Goal: Check status: Check status

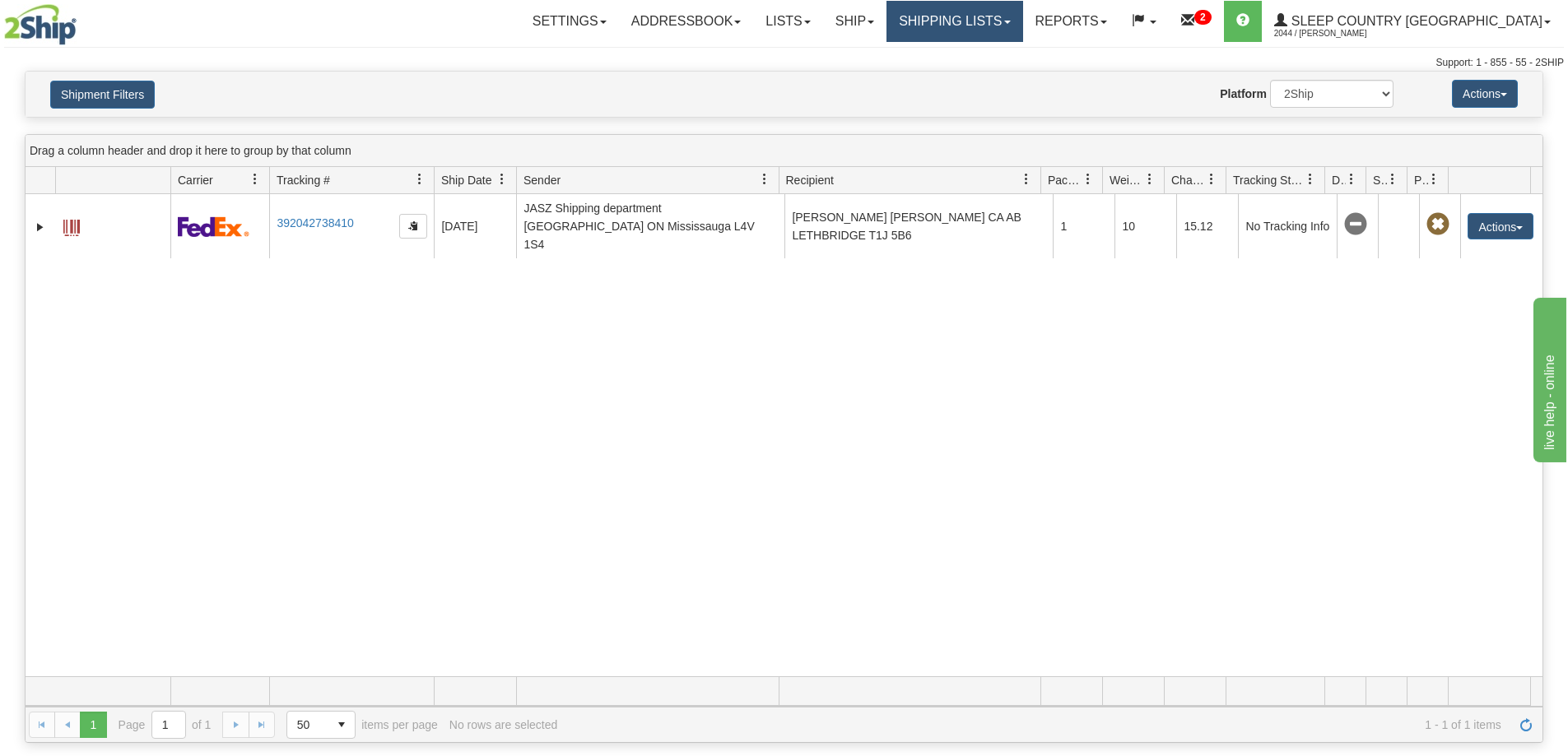
click at [995, 34] on link "Shipping lists" at bounding box center [954, 21] width 136 height 42
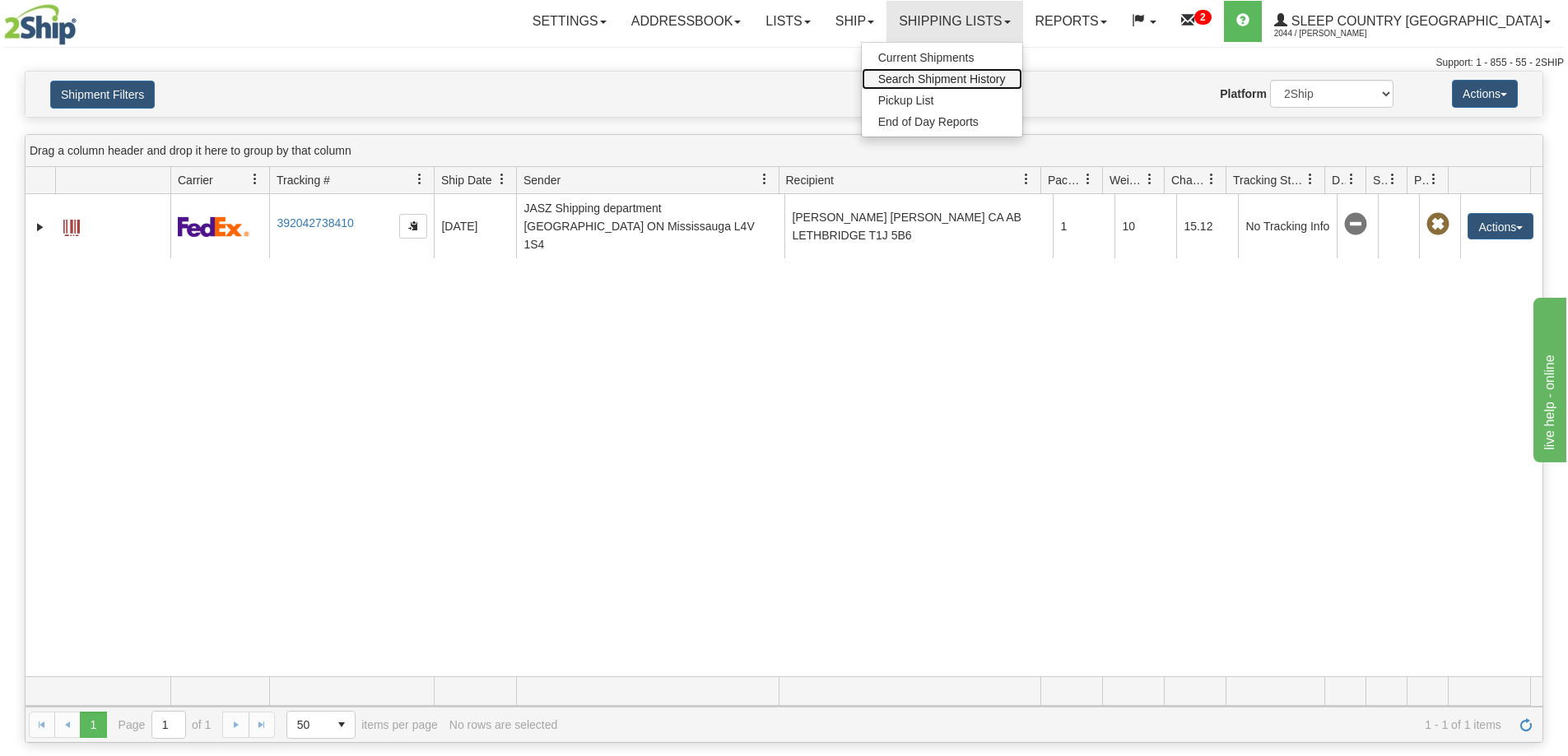
click at [1000, 78] on span "Search Shipment History" at bounding box center [942, 79] width 127 height 13
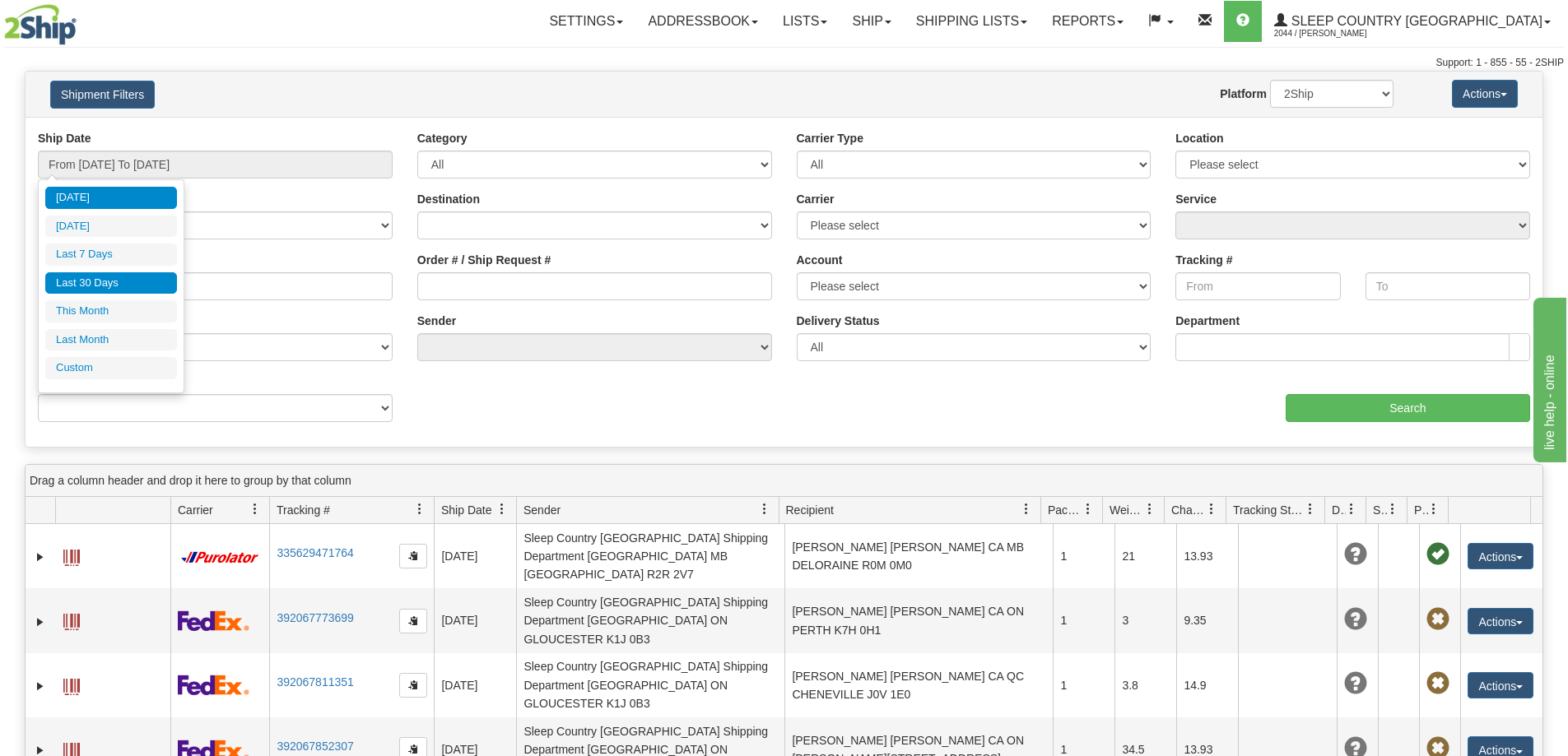
click at [111, 279] on li "Last 30 Days" at bounding box center [111, 283] width 132 height 22
type input "From [DATE] To [DATE]"
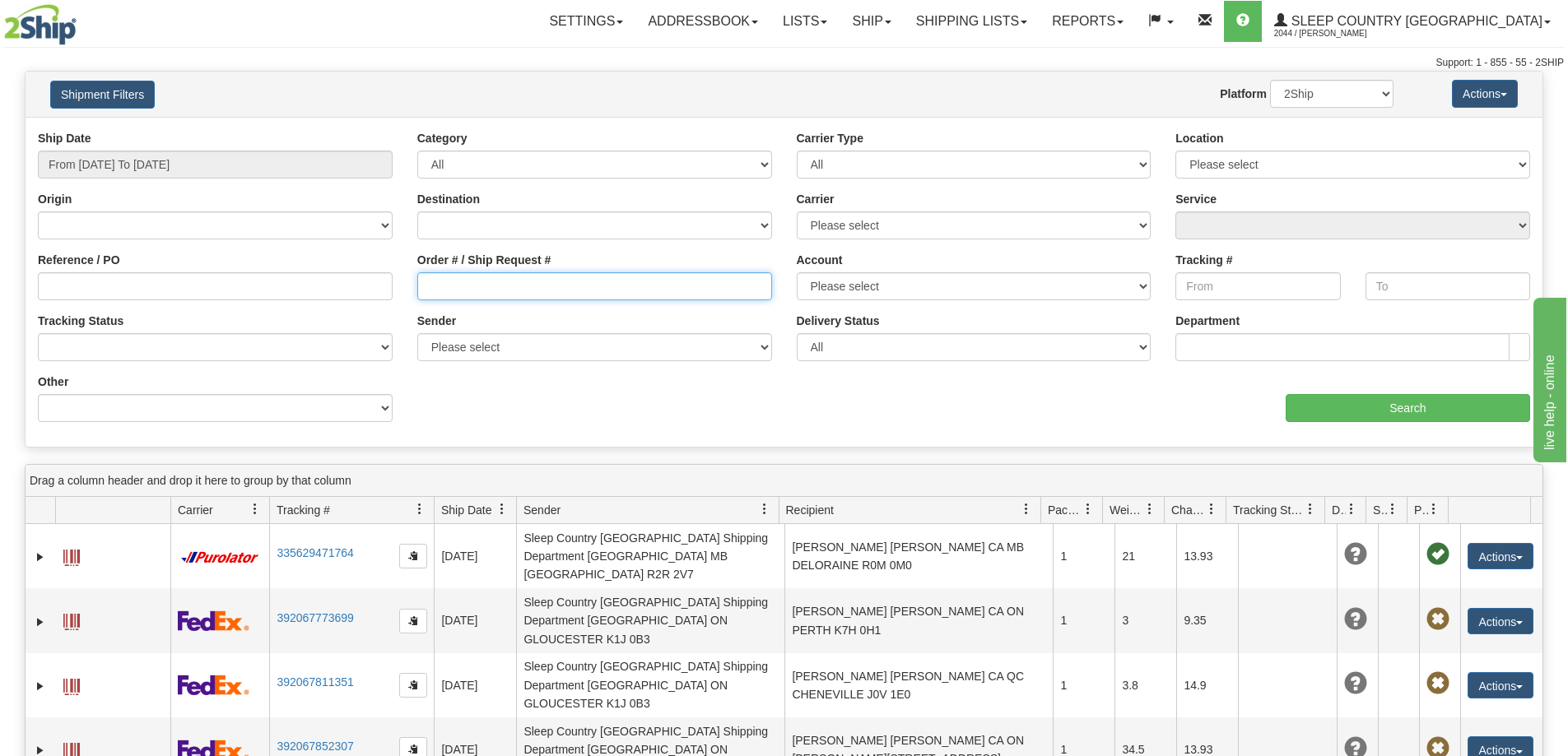
click at [436, 296] on input "Order # / Ship Request #" at bounding box center [594, 286] width 355 height 28
paste input "9000H989163"
type input "9000H989163"
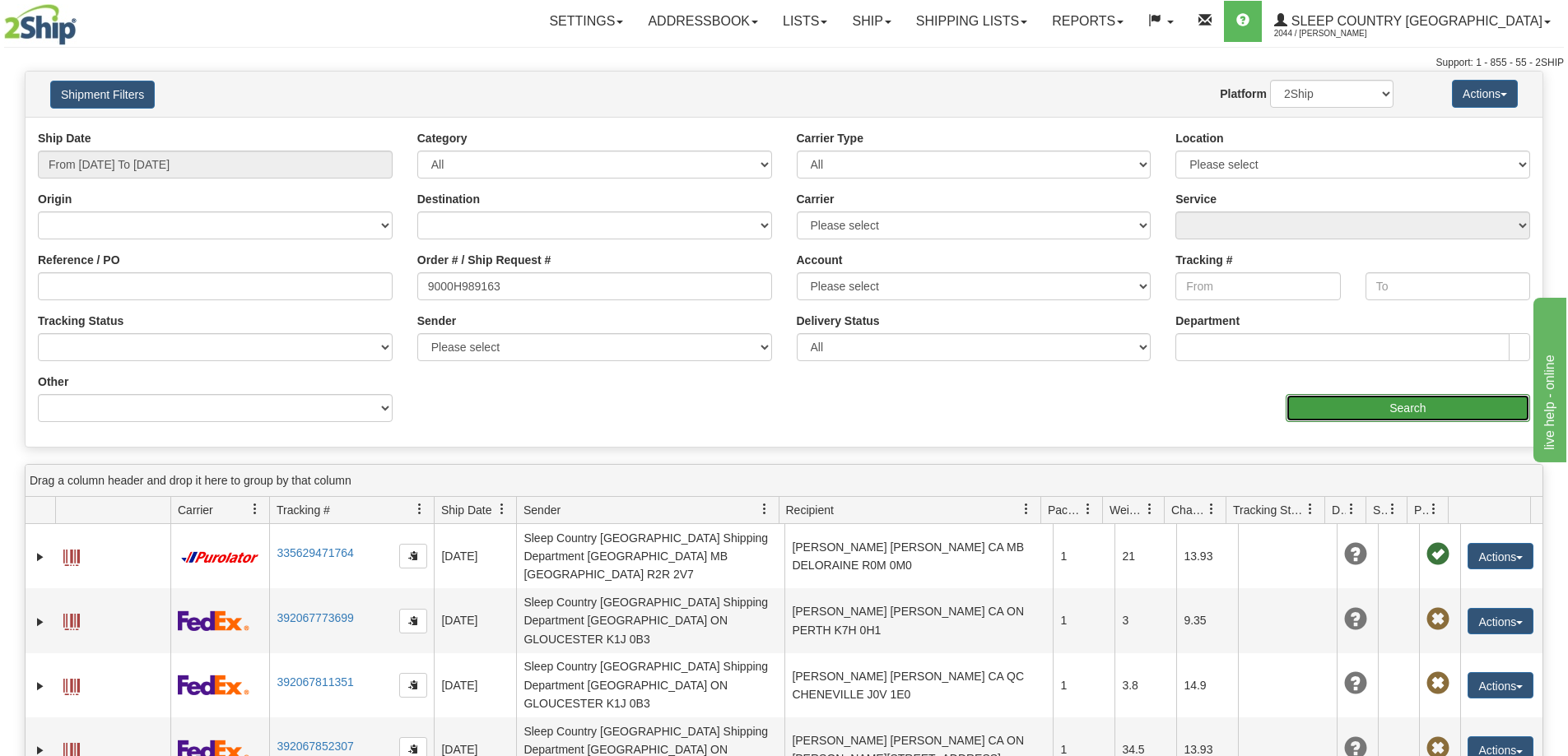
click at [1426, 414] on input "Search" at bounding box center [1408, 409] width 244 height 28
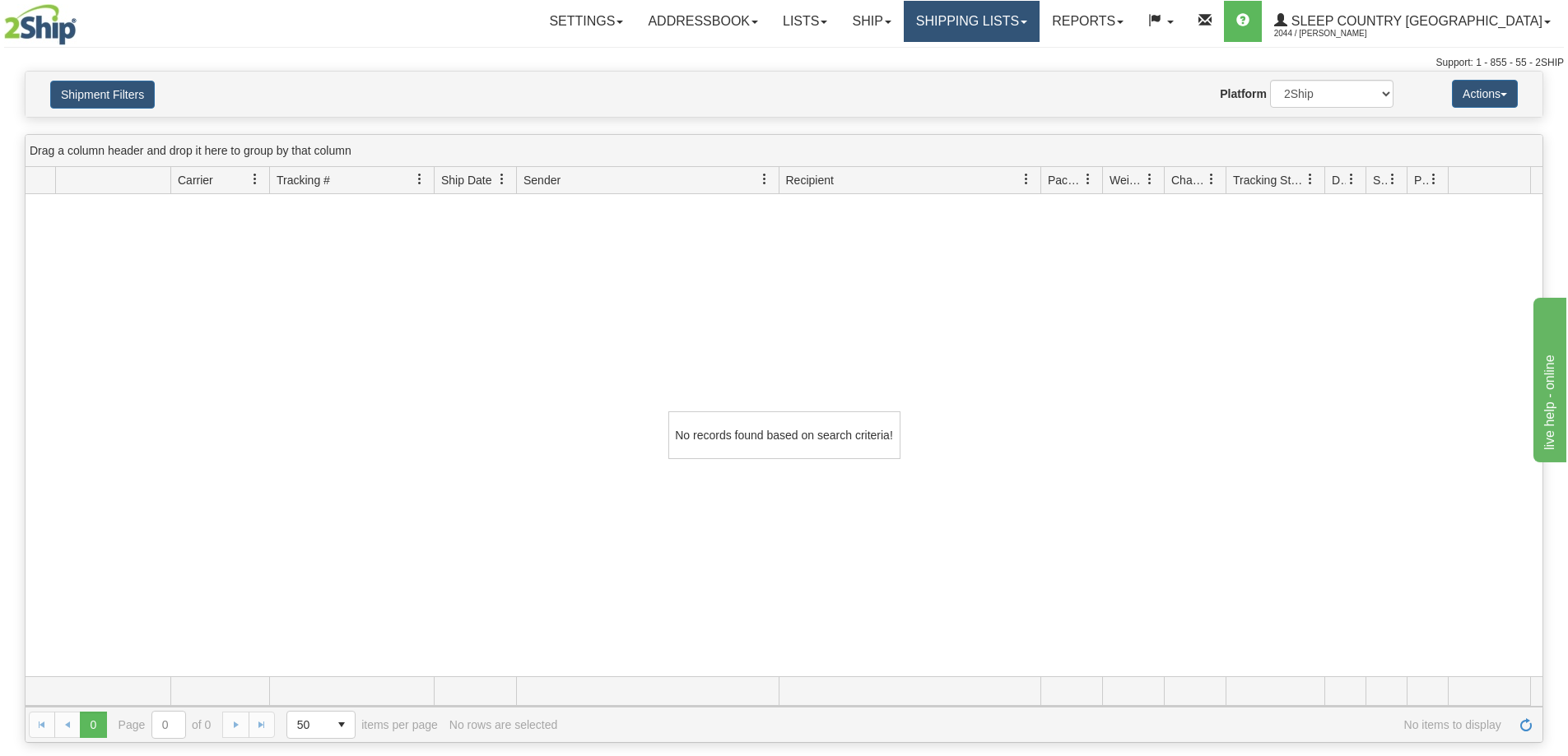
click at [1039, 24] on link "Shipping lists" at bounding box center [972, 21] width 136 height 42
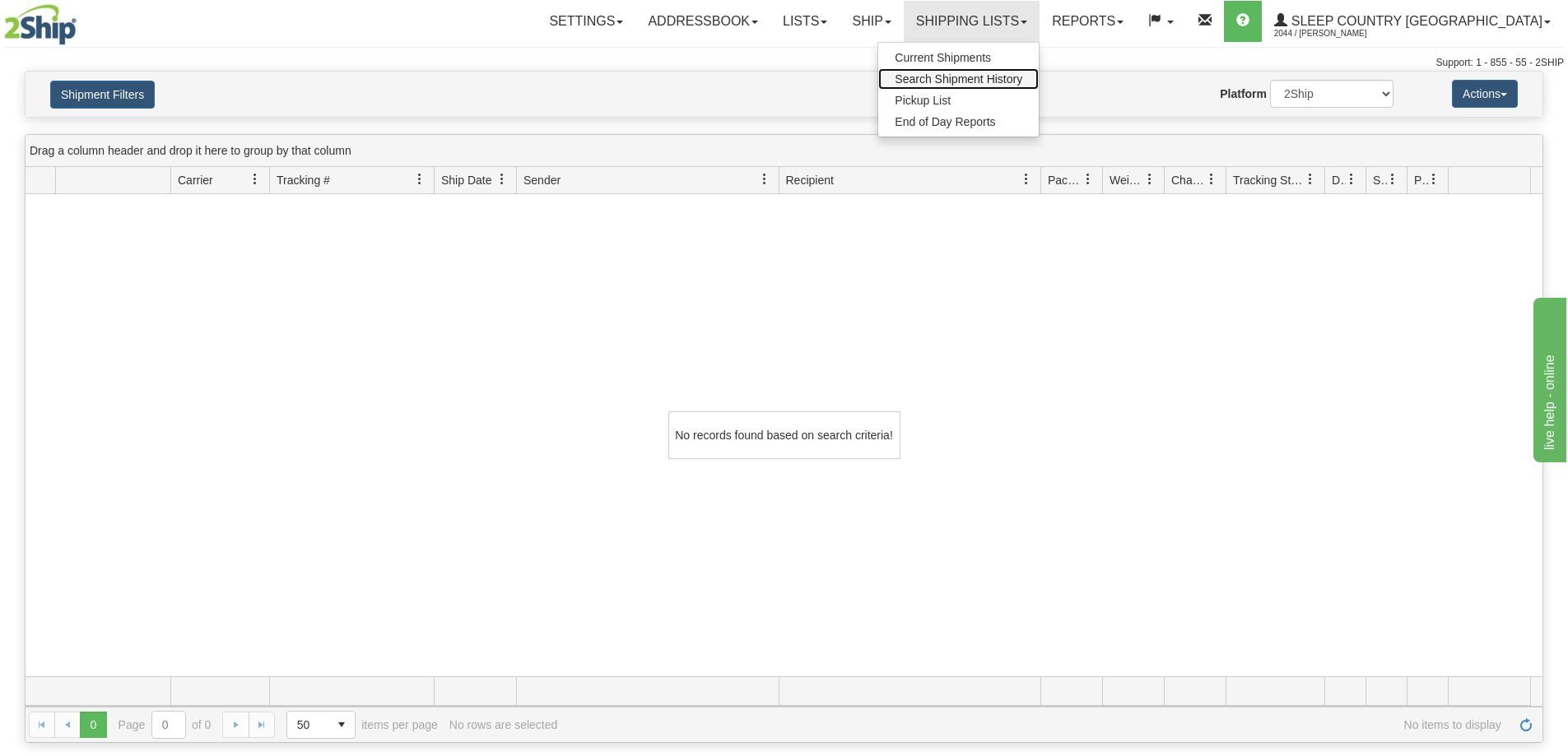
click at [1038, 71] on link "Search Shipment History" at bounding box center [958, 79] width 160 height 21
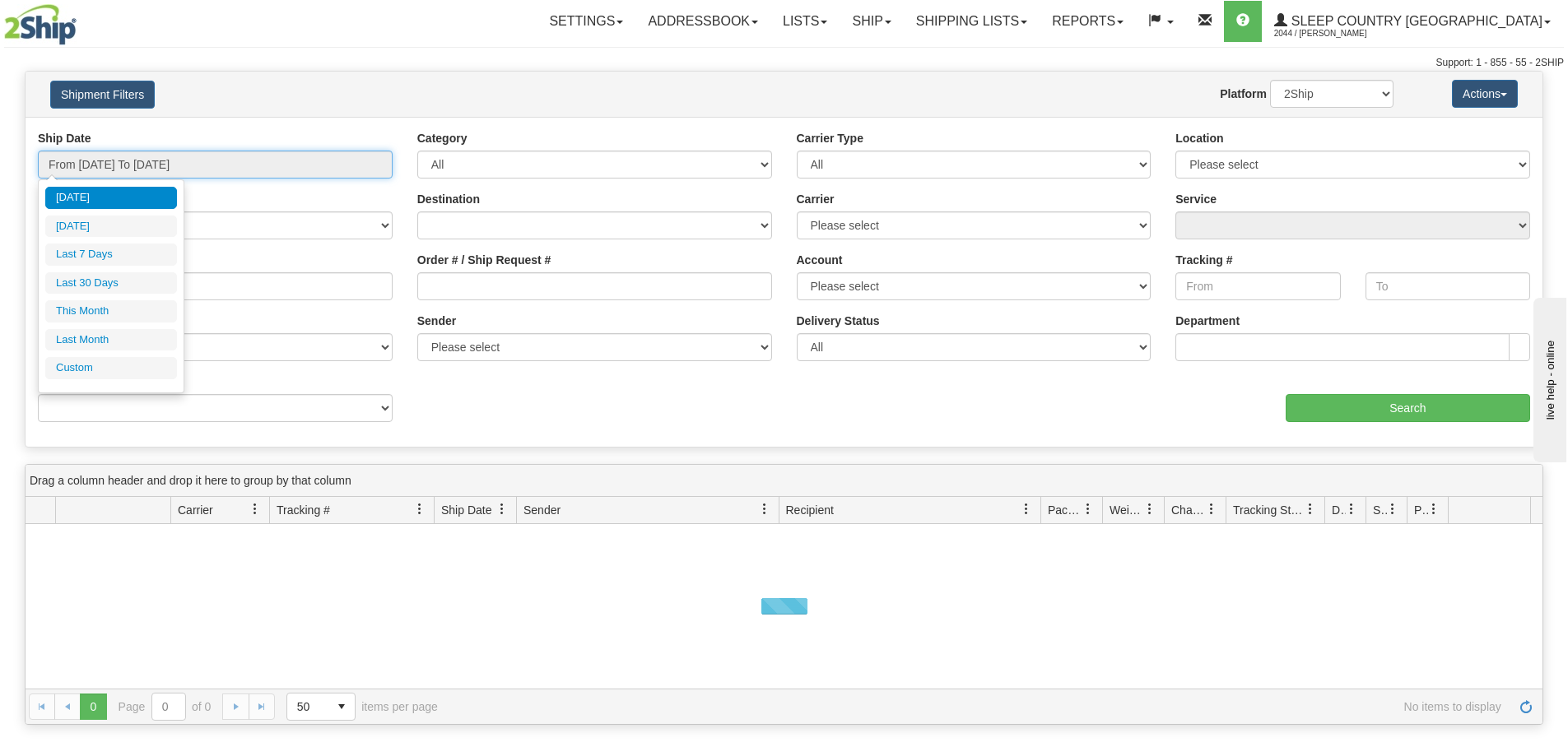
click at [103, 165] on input "From [DATE] To [DATE]" at bounding box center [215, 164] width 355 height 28
click at [88, 285] on li "Last 30 Days" at bounding box center [111, 283] width 132 height 22
type input "From [DATE] To [DATE]"
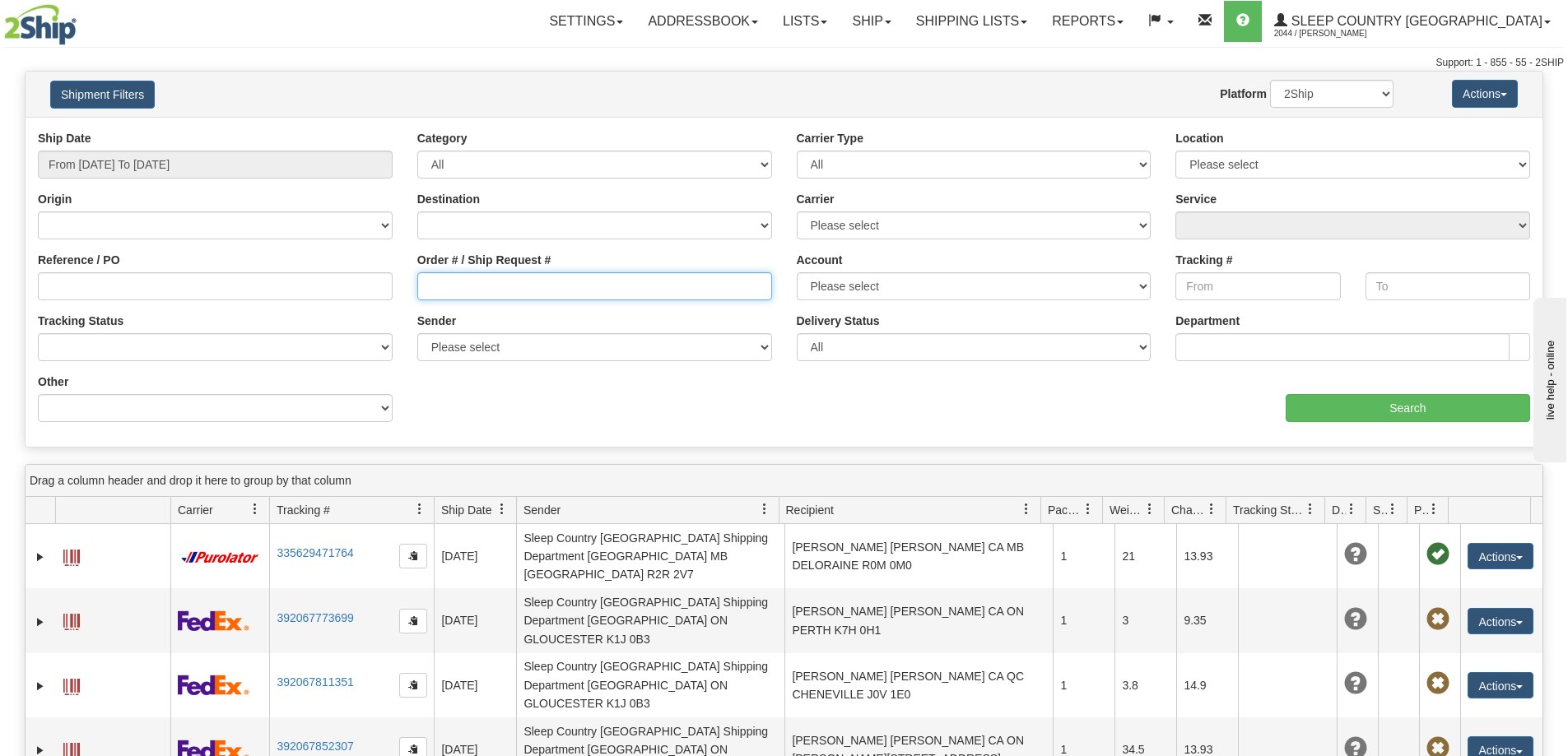
click at [457, 294] on input "Order # / Ship Request #" at bounding box center [594, 286] width 355 height 28
paste input "9000H989163"
type input "9000H989163"
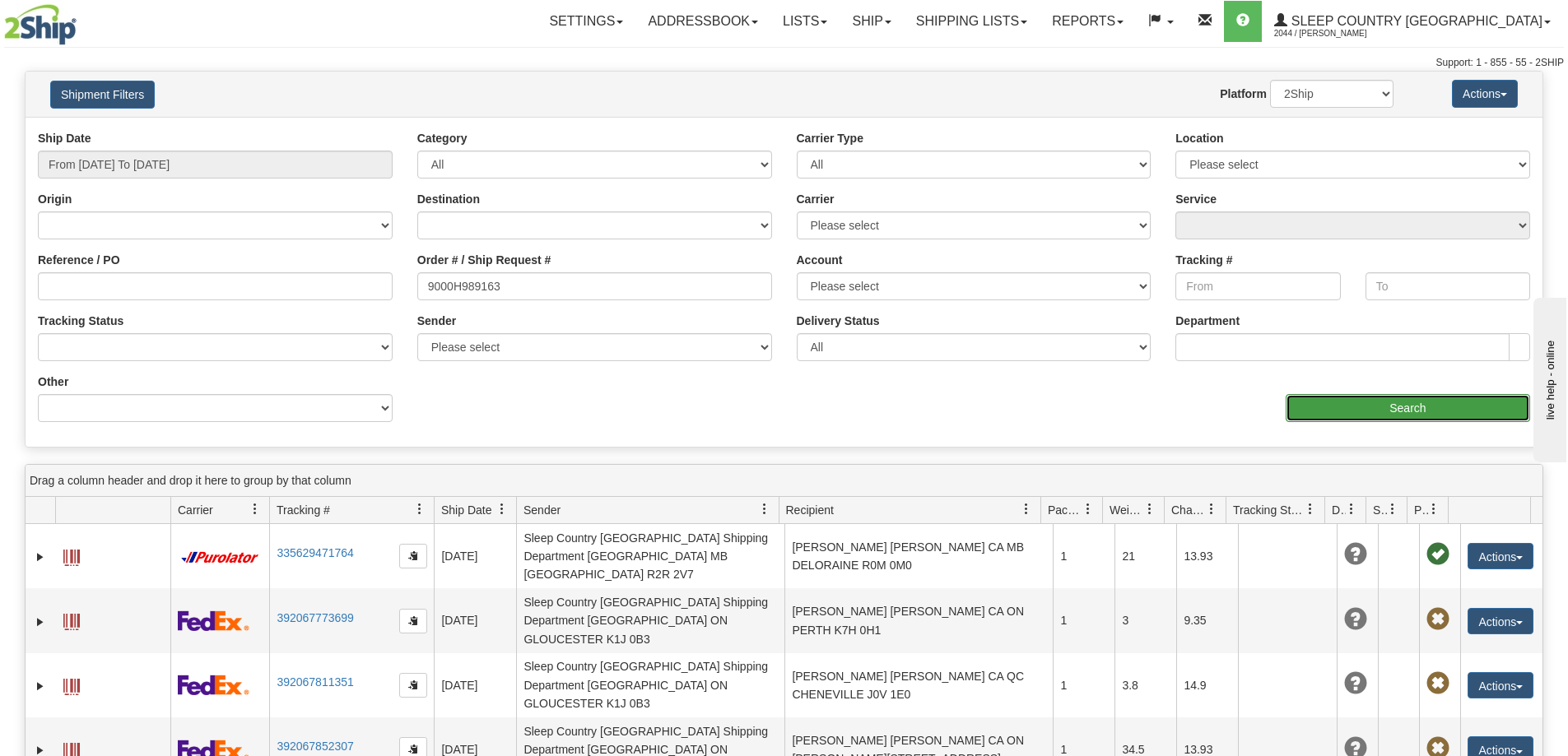
click at [1341, 414] on input "Search" at bounding box center [1408, 409] width 244 height 28
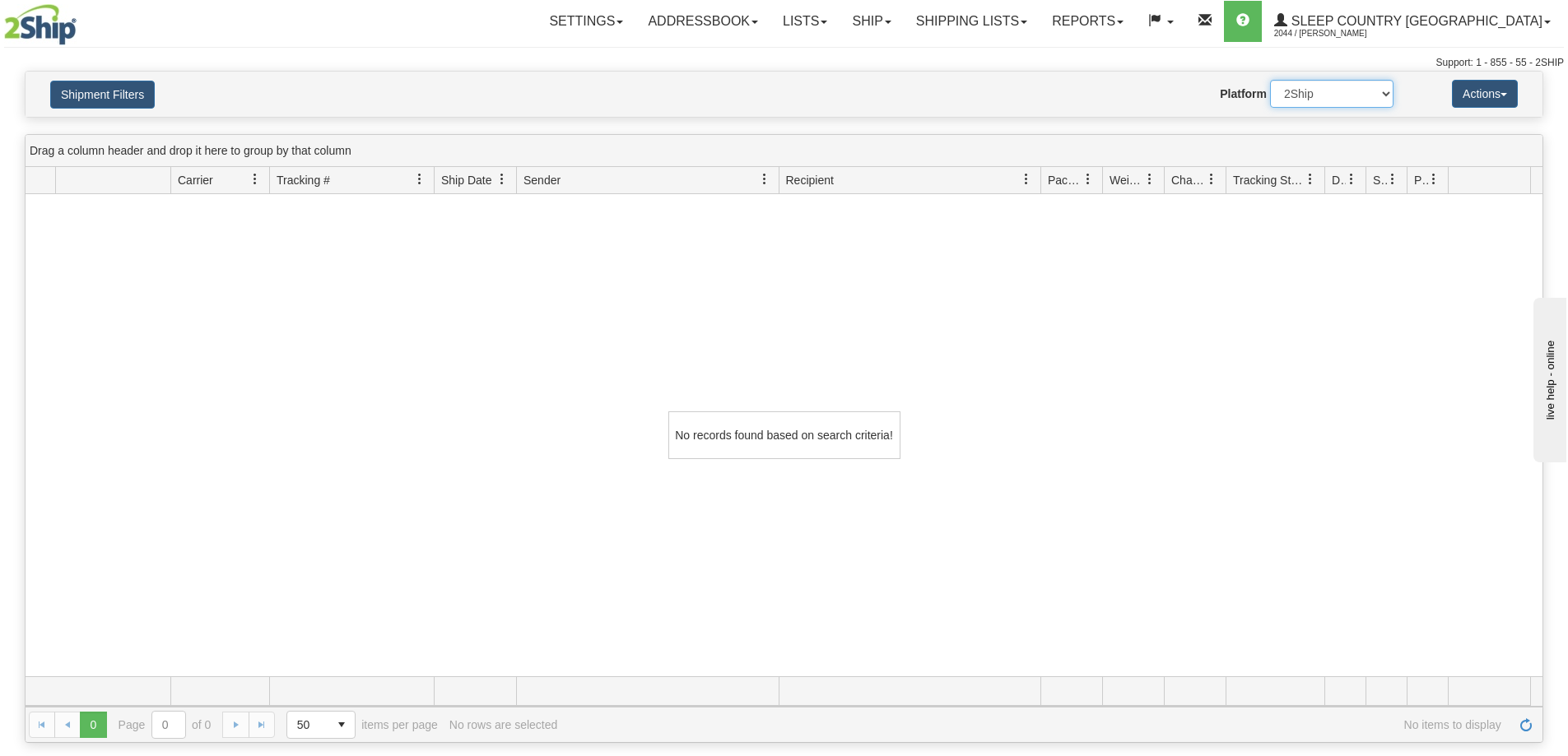
click at [1296, 93] on select "2Ship Imported" at bounding box center [1332, 94] width 124 height 28
select select "1"
click at [1270, 80] on select "2Ship Imported" at bounding box center [1332, 94] width 124 height 28
click at [1039, 20] on link "Shipping lists" at bounding box center [972, 21] width 136 height 42
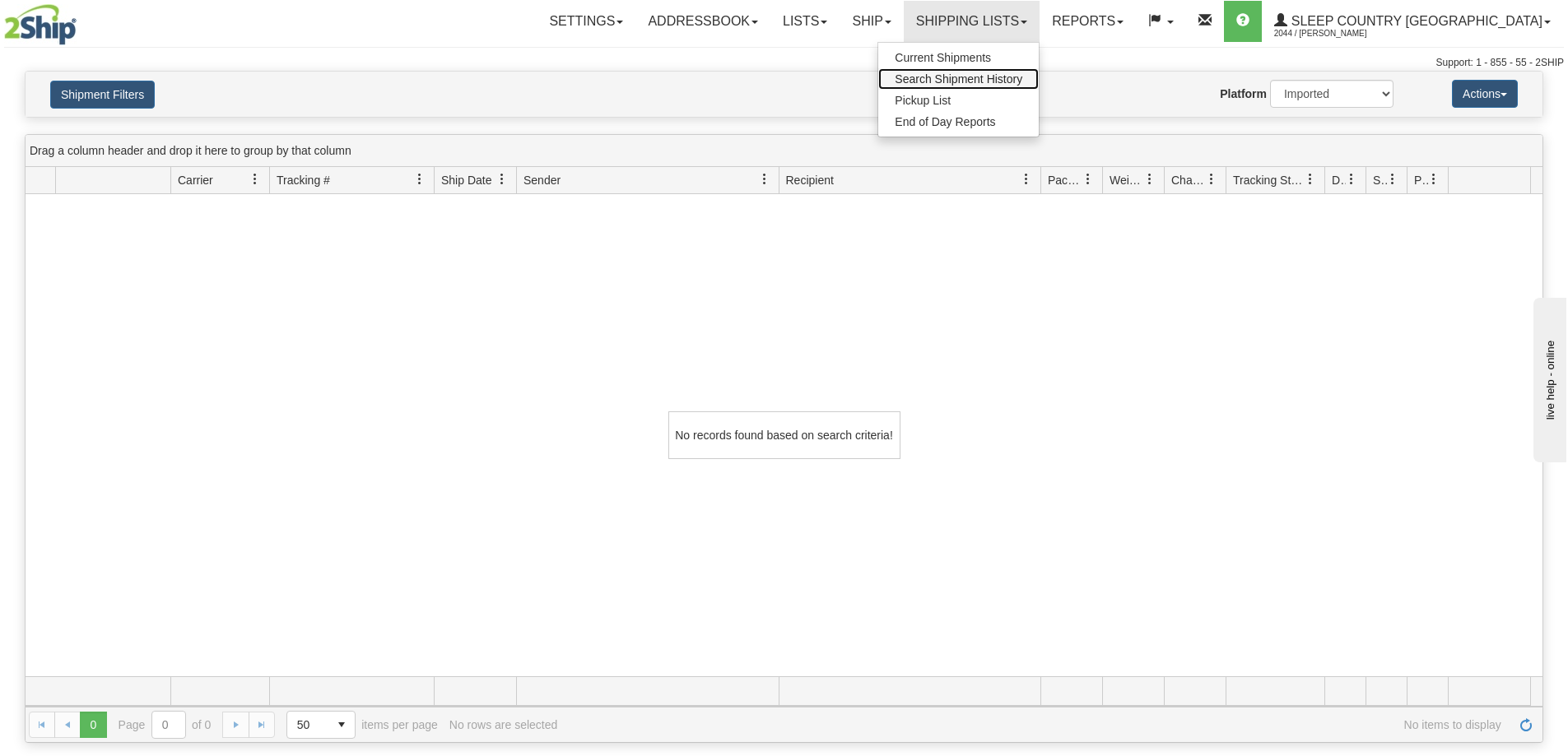
click at [1022, 77] on span "Search Shipment History" at bounding box center [959, 79] width 127 height 13
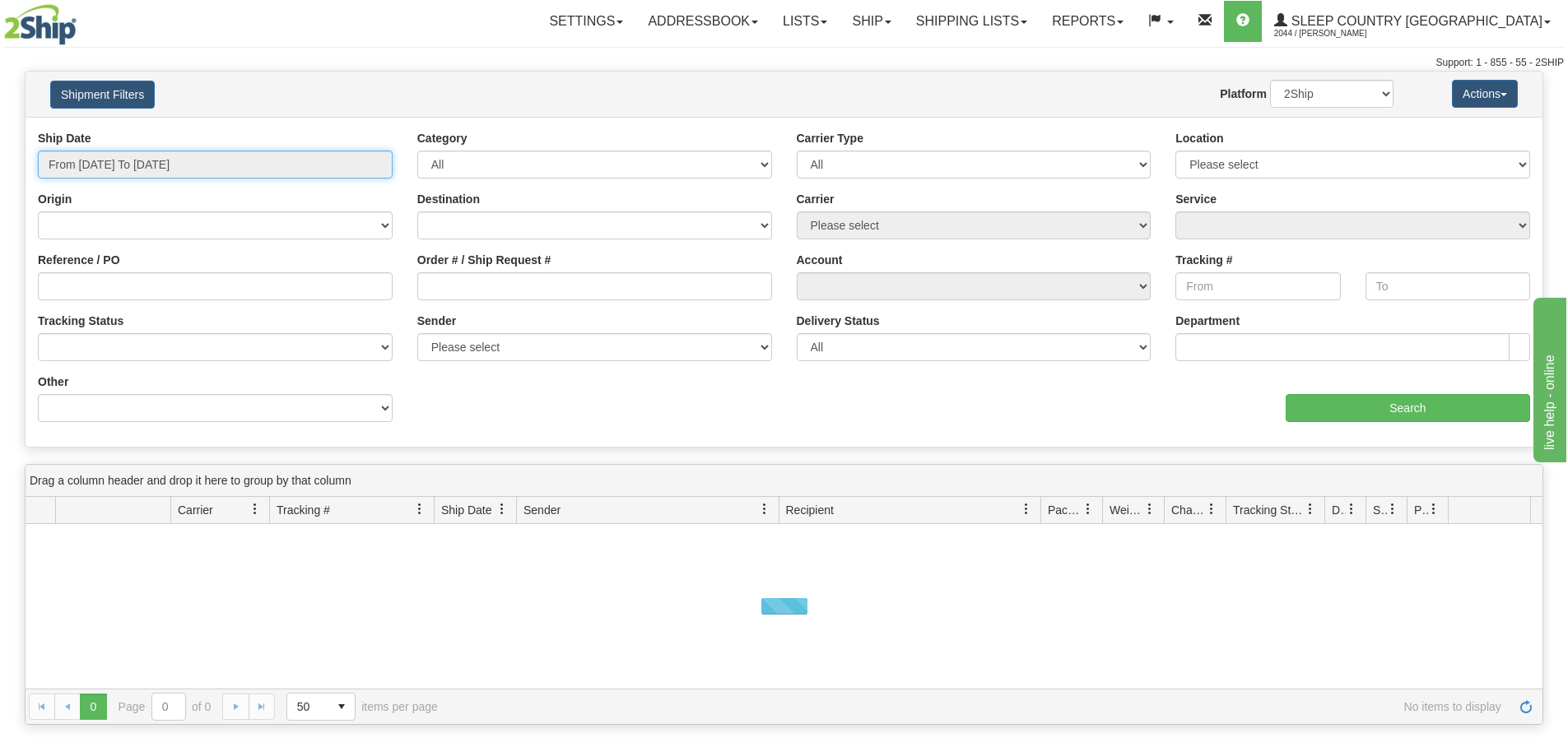
drag, startPoint x: 115, startPoint y: 165, endPoint x: 103, endPoint y: 192, distance: 29.5
click at [113, 165] on input "From [DATE] To [DATE]" at bounding box center [215, 164] width 355 height 28
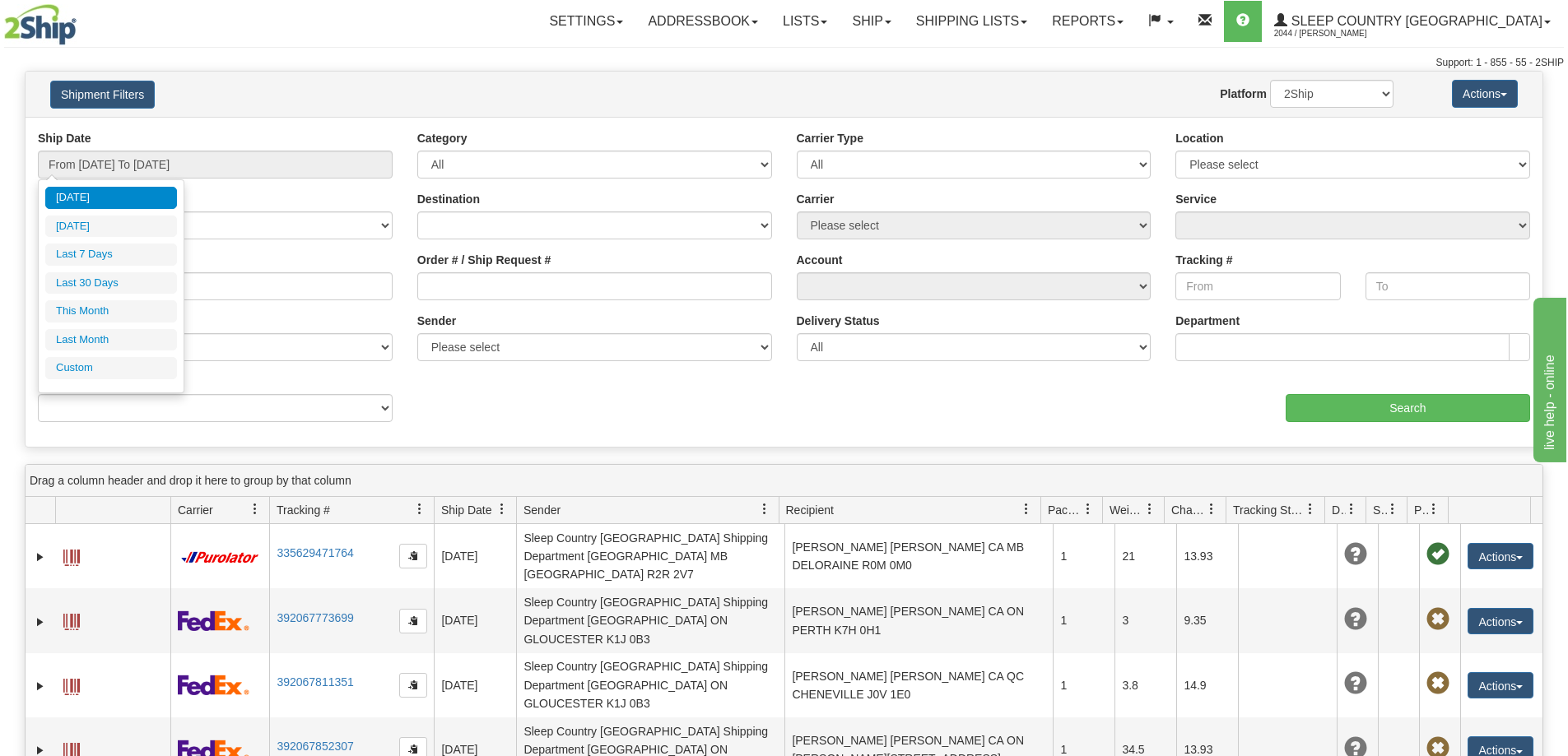
click at [87, 291] on li "Last 30 Days" at bounding box center [111, 283] width 132 height 22
type input "From [DATE] To [DATE]"
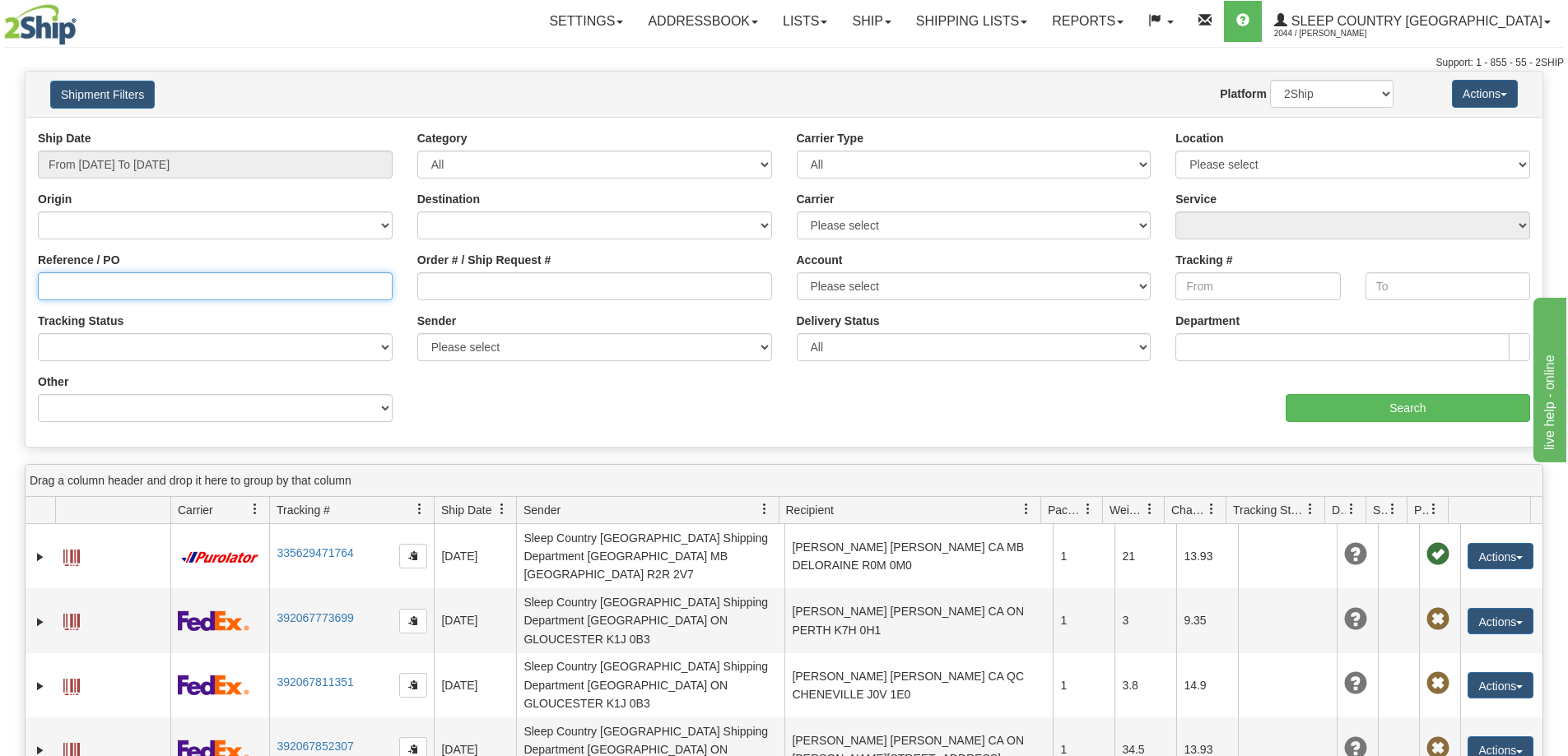
click at [73, 290] on input "Reference / PO" at bounding box center [215, 286] width 355 height 28
paste input "9000H989163"
type input "9000H989163"
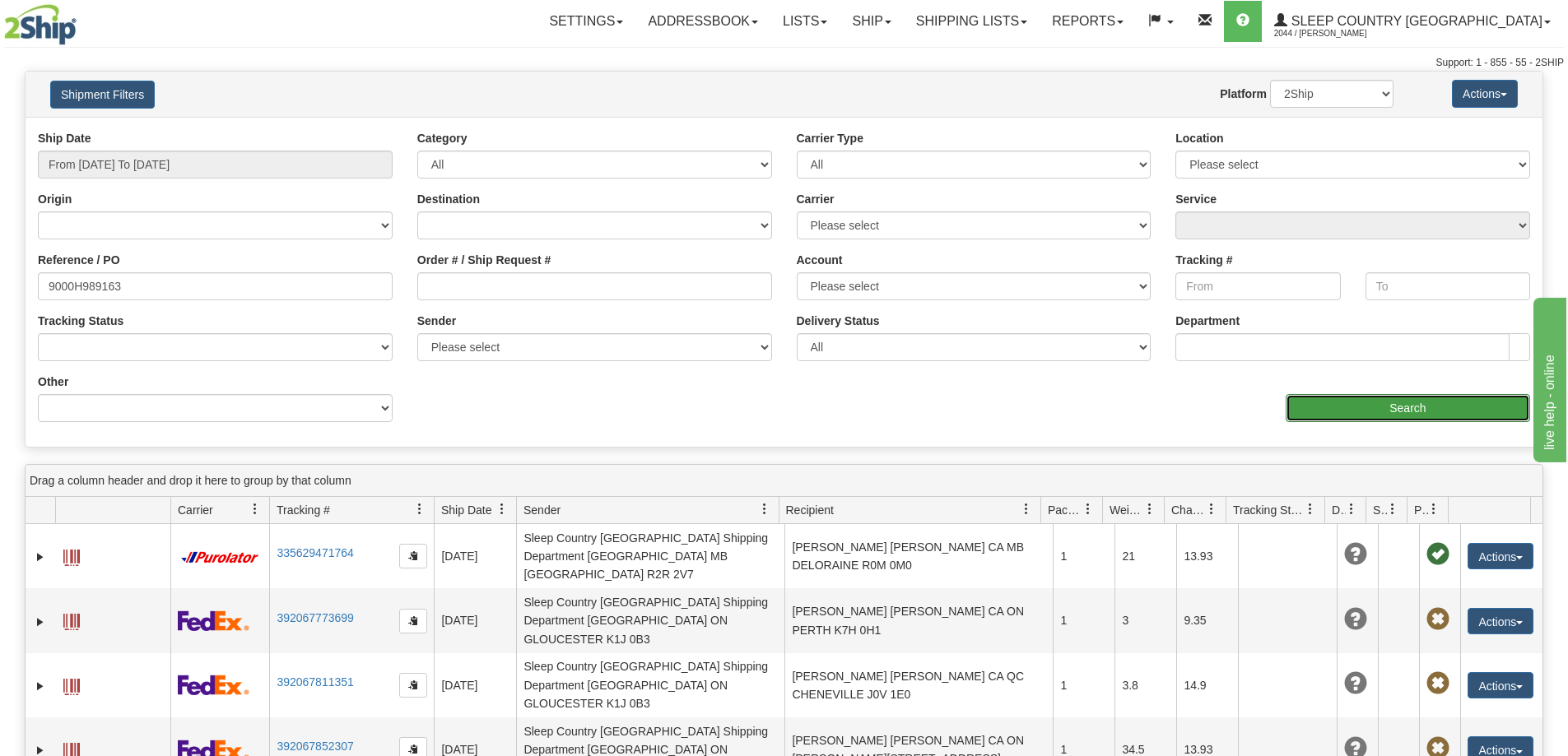
click at [1381, 401] on input "Search" at bounding box center [1408, 409] width 244 height 28
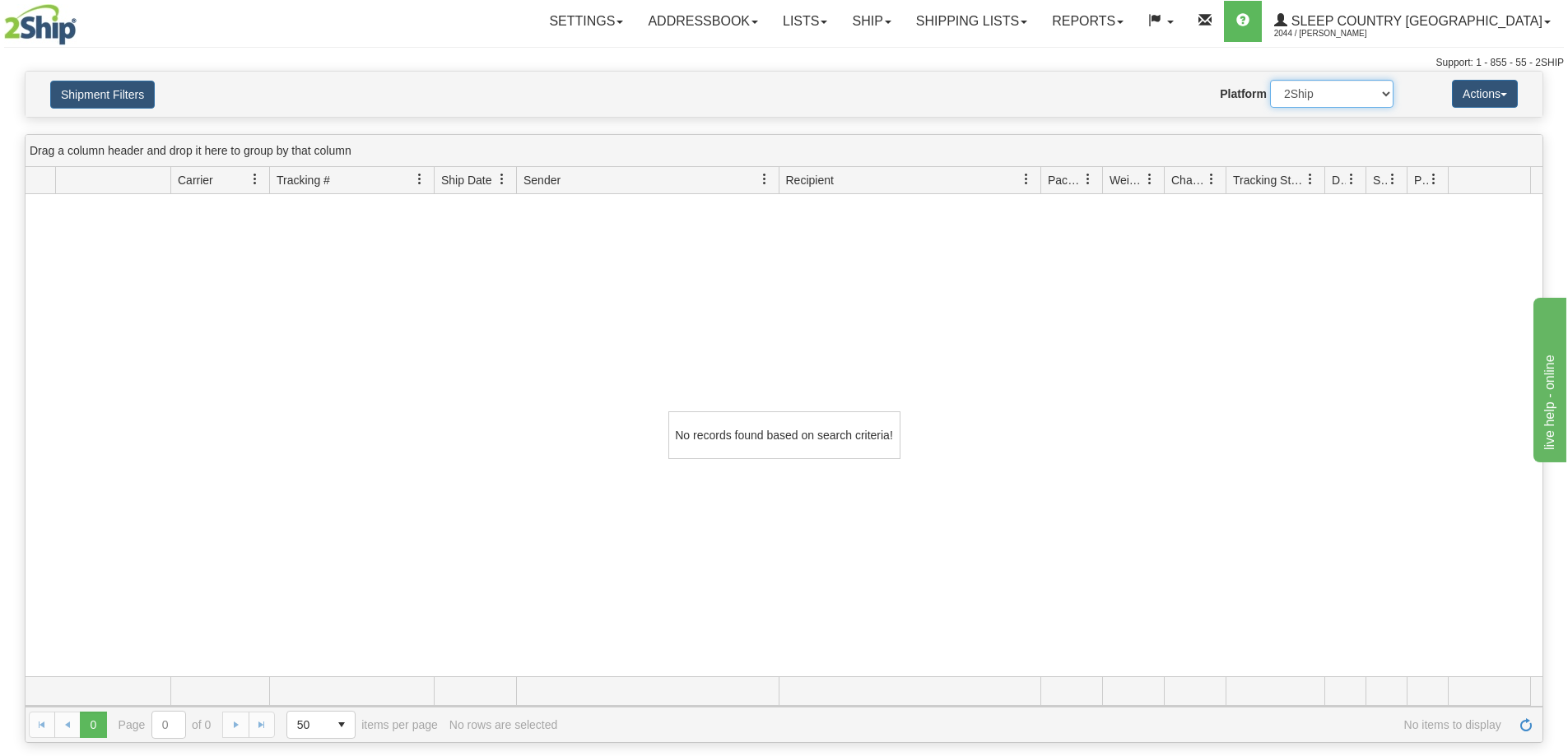
drag, startPoint x: 1308, startPoint y: 84, endPoint x: 1304, endPoint y: 106, distance: 22.4
click at [1308, 88] on select "2Ship Imported" at bounding box center [1332, 94] width 124 height 28
select select "1"
click at [1270, 80] on select "2Ship Imported" at bounding box center [1332, 94] width 124 height 28
click at [1020, 11] on link "Shipping lists" at bounding box center [972, 21] width 136 height 42
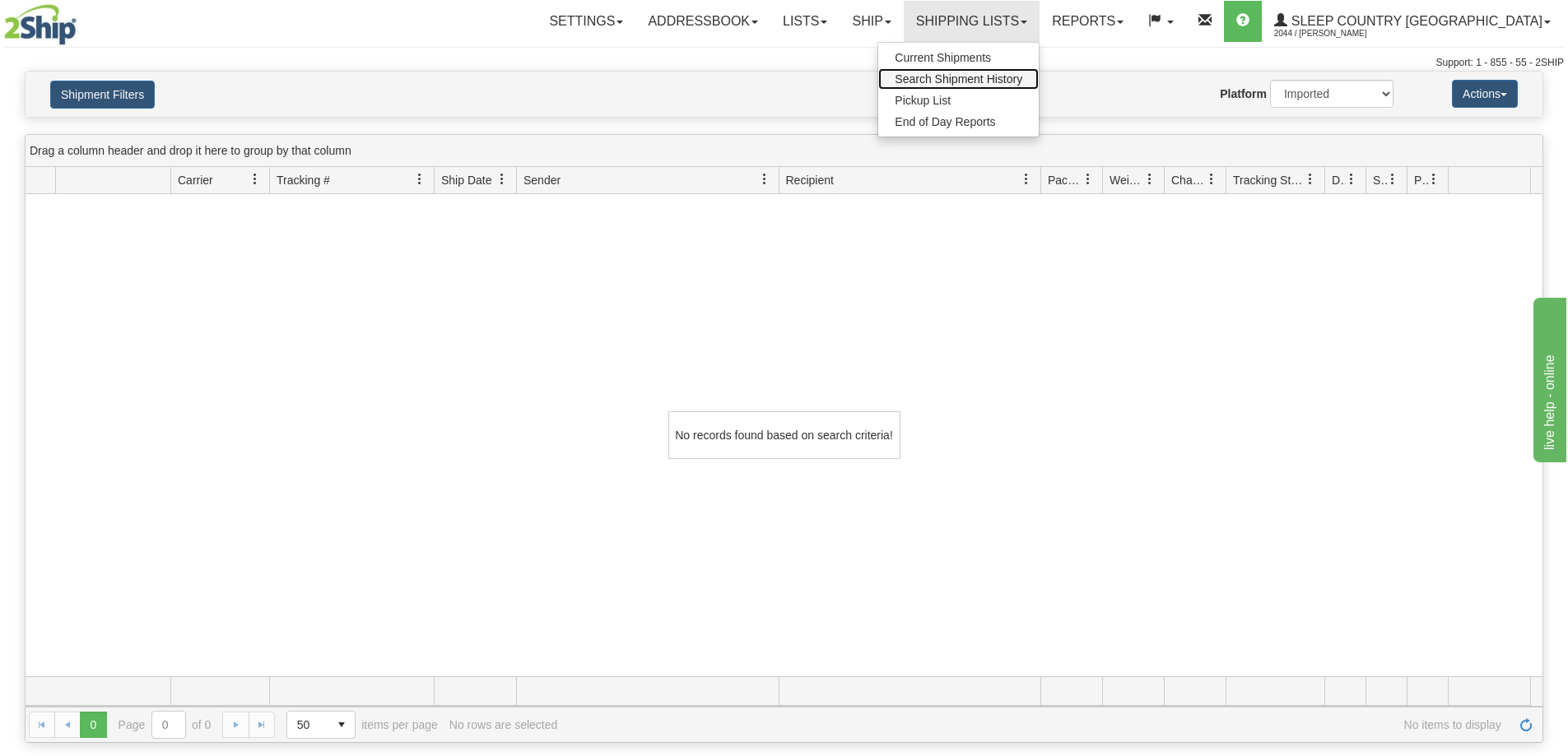
click at [1015, 76] on span "Search Shipment History" at bounding box center [959, 79] width 127 height 13
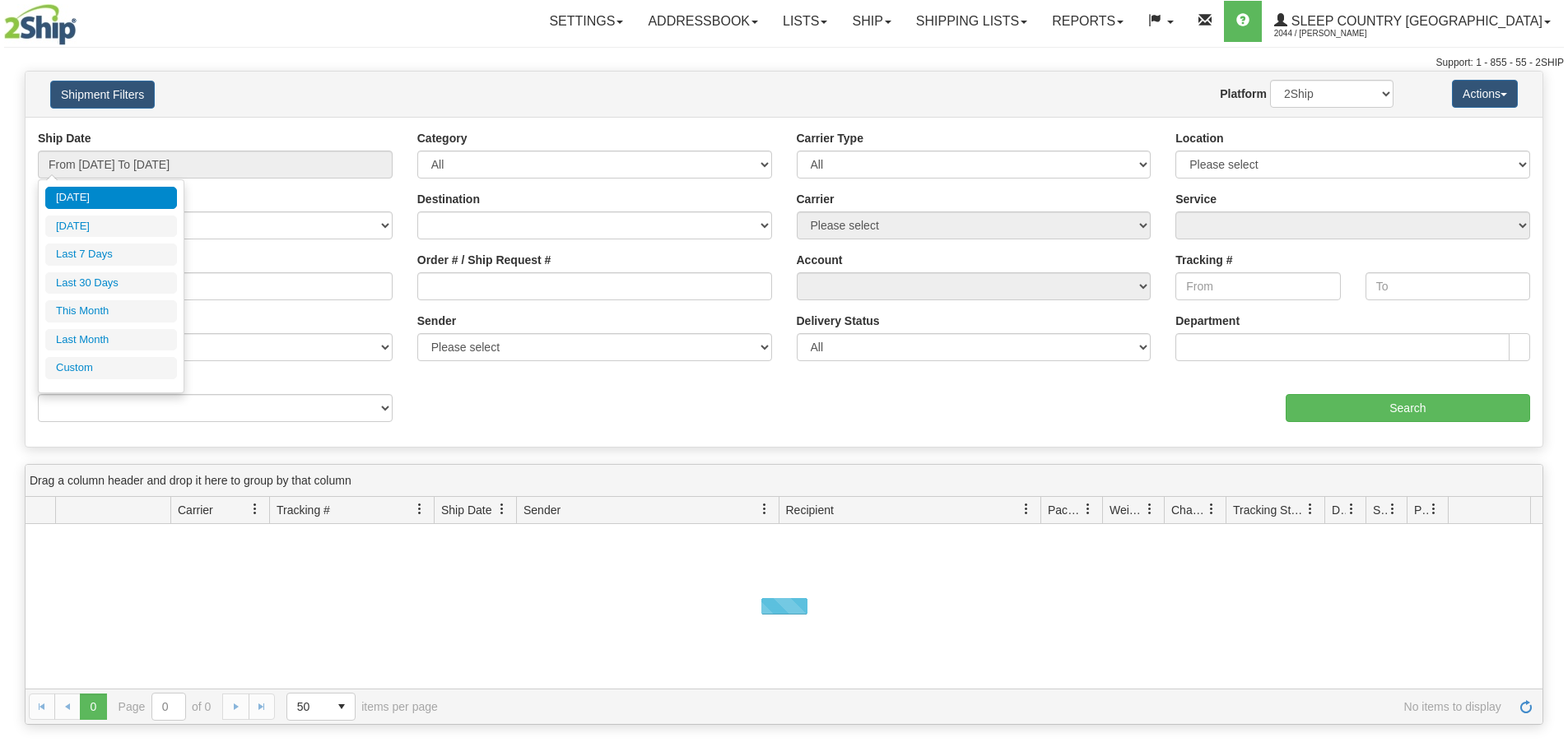
click at [109, 286] on li "Last 30 Days" at bounding box center [111, 283] width 132 height 22
type input "From [DATE] To [DATE]"
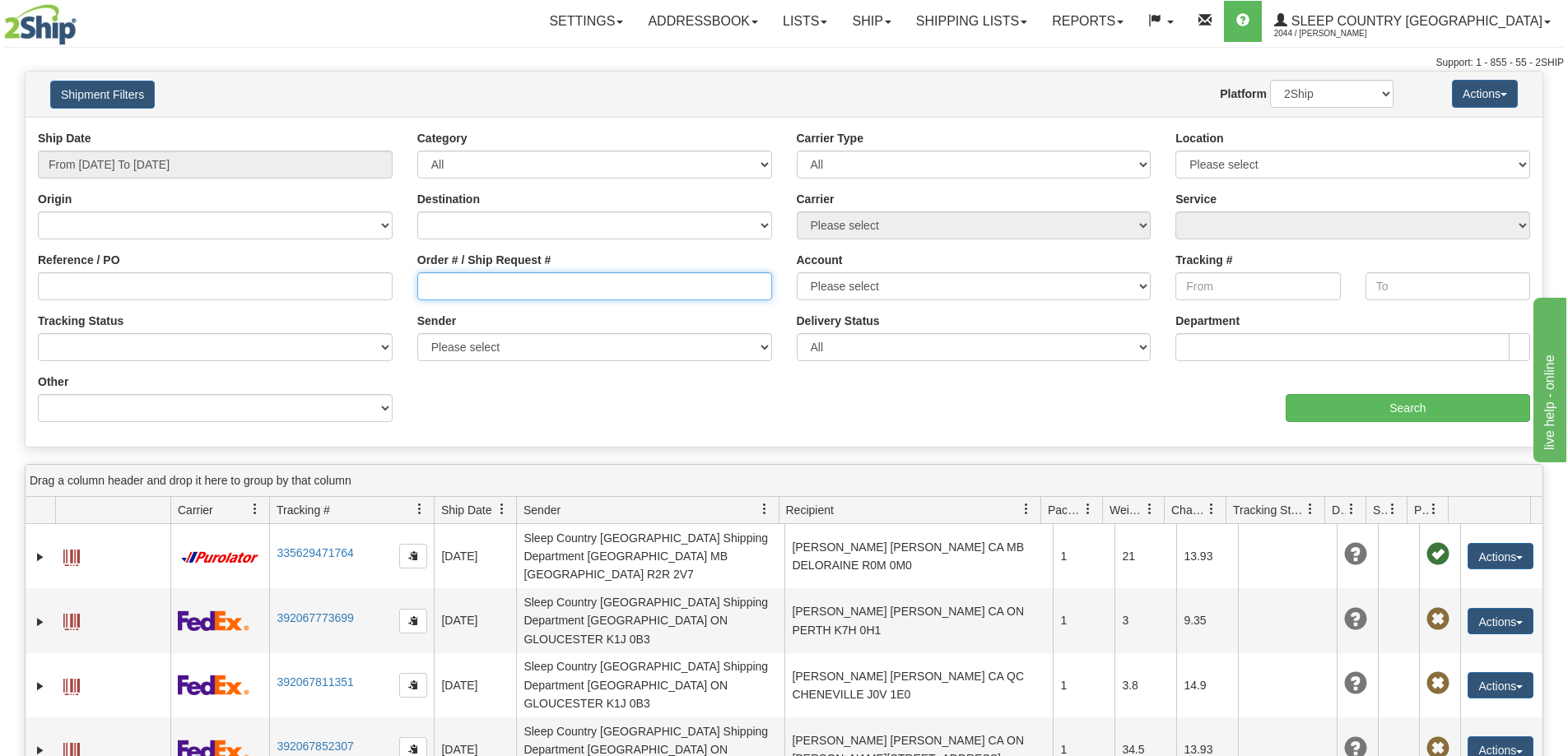
click at [495, 294] on input "Order # / Ship Request #" at bounding box center [594, 286] width 355 height 28
paste input "9000H989163"
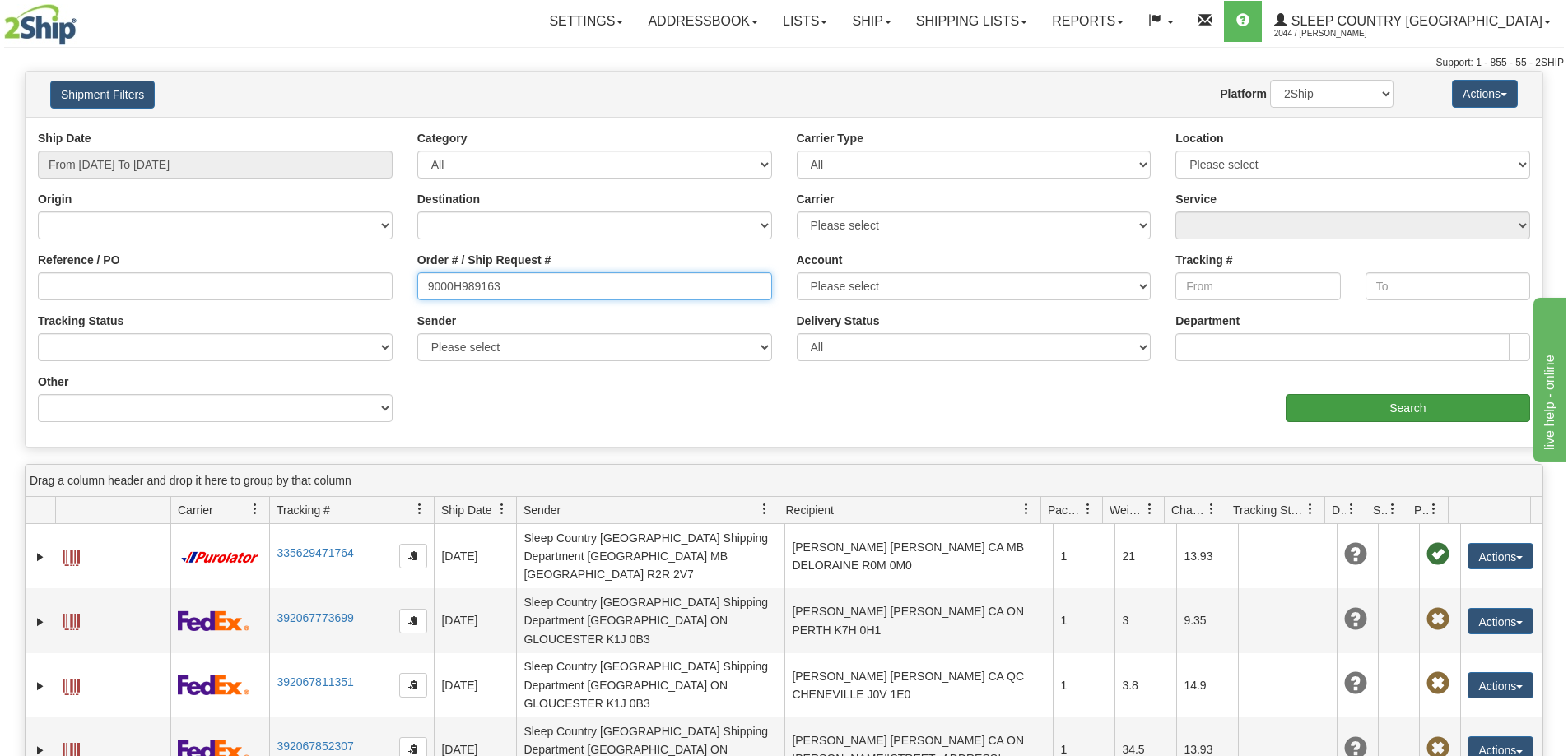
type input "9000H989163"
click at [1385, 410] on input "Search" at bounding box center [1408, 409] width 244 height 28
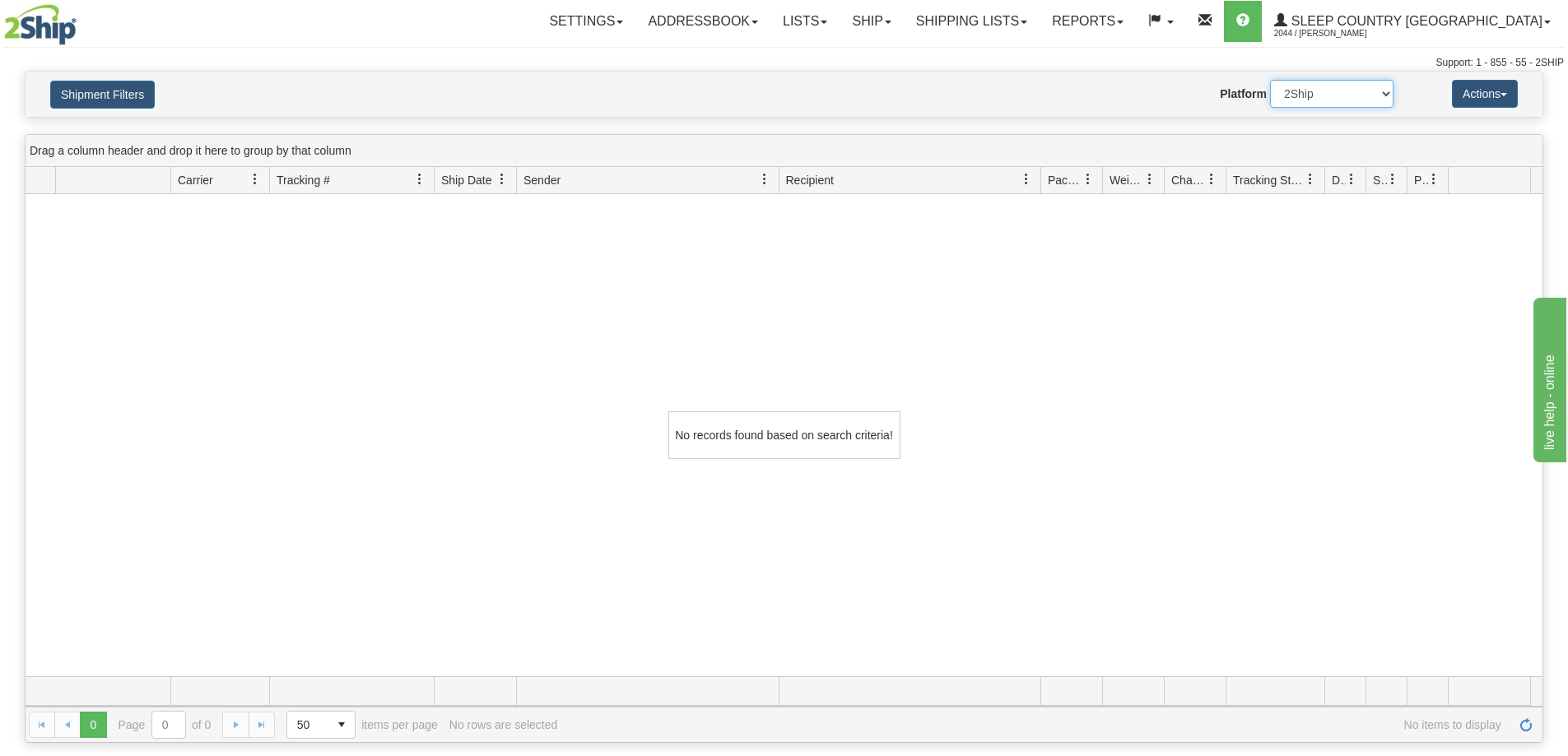
drag, startPoint x: 1344, startPoint y: 91, endPoint x: 1342, endPoint y: 104, distance: 13.2
click at [1344, 91] on select "2Ship Imported" at bounding box center [1332, 94] width 124 height 28
select select "1"
click at [1270, 80] on select "2Ship Imported" at bounding box center [1332, 94] width 124 height 28
click at [1039, 17] on link "Shipping lists" at bounding box center [972, 21] width 136 height 42
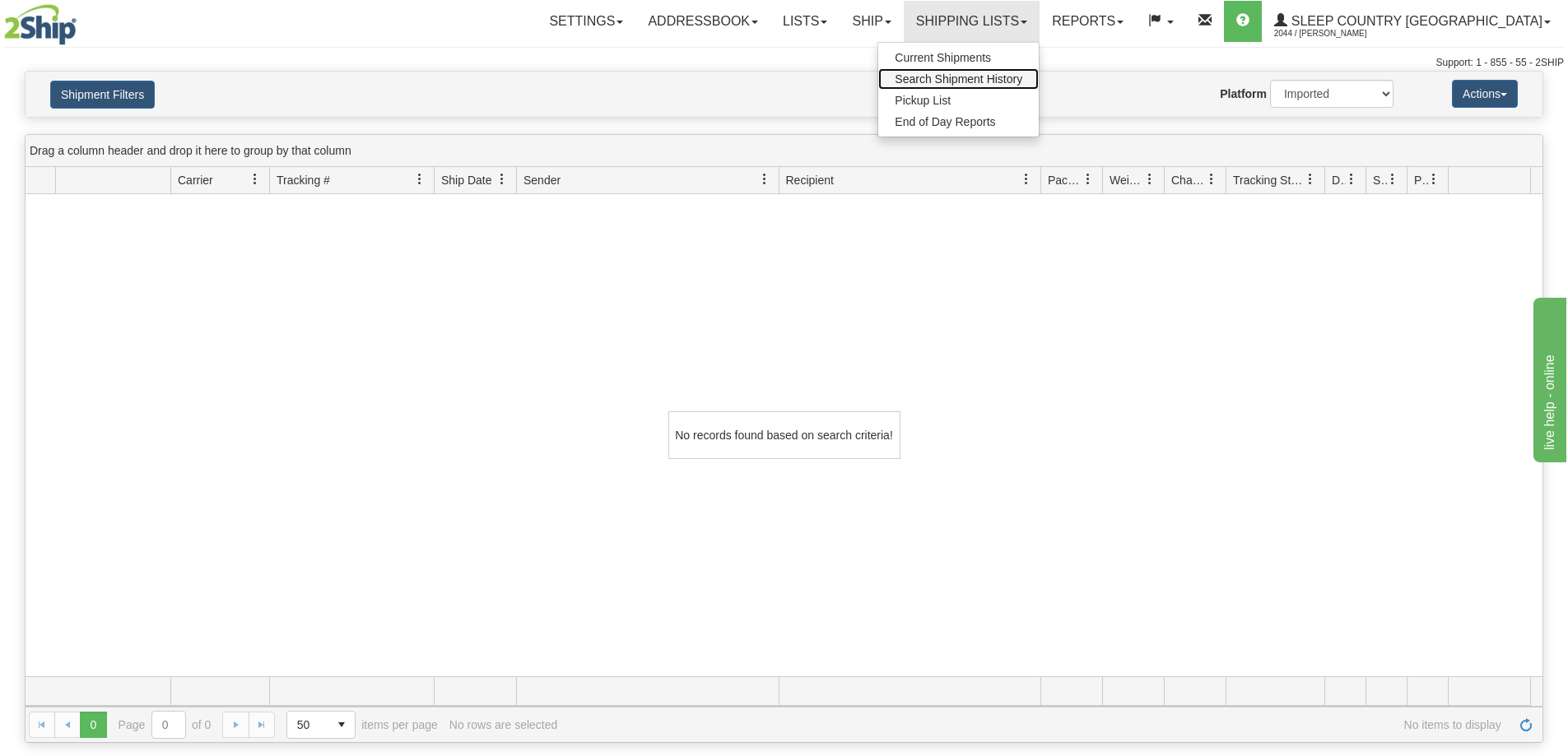
click at [1022, 77] on span "Search Shipment History" at bounding box center [959, 79] width 127 height 13
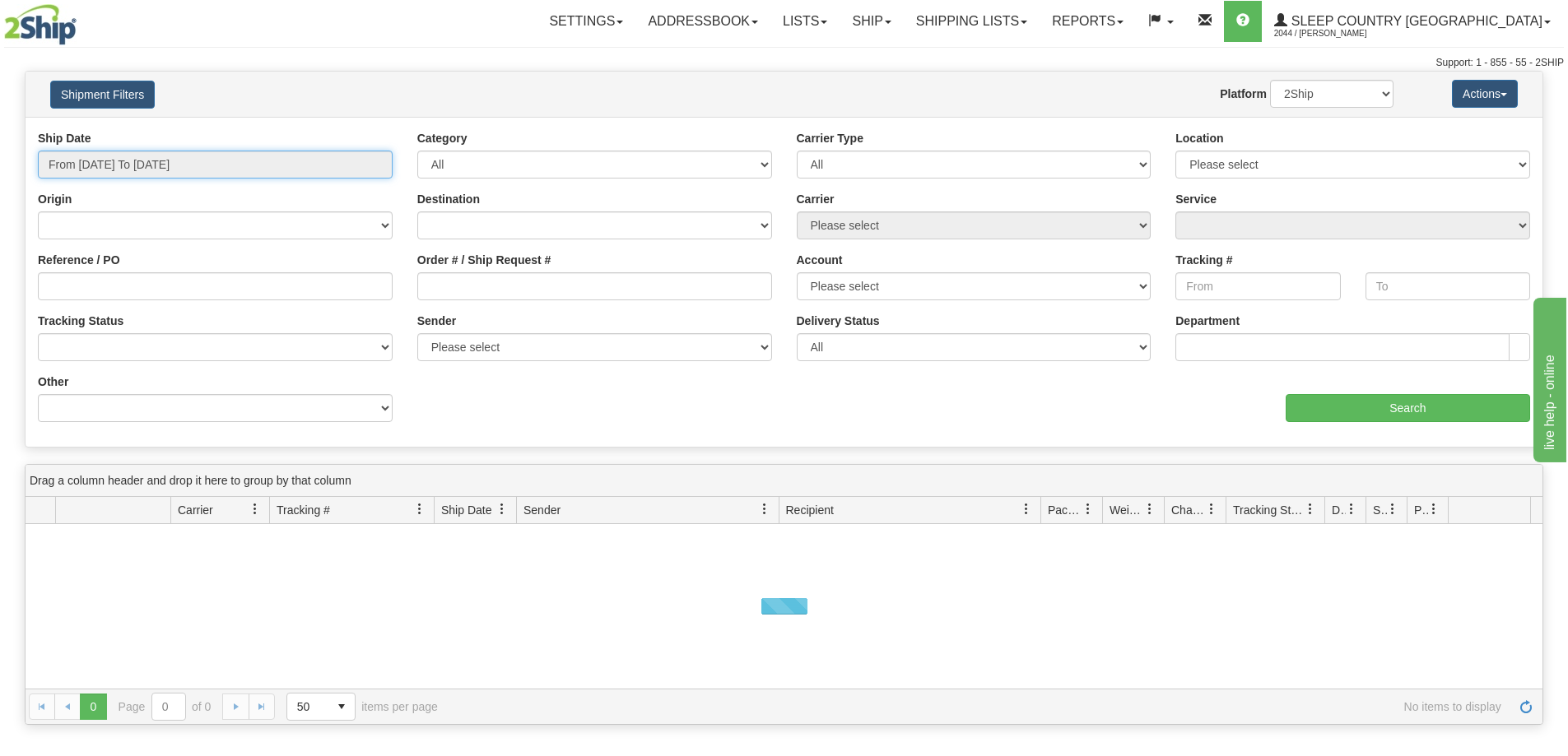
click at [93, 153] on input "From [DATE] To [DATE]" at bounding box center [215, 164] width 355 height 28
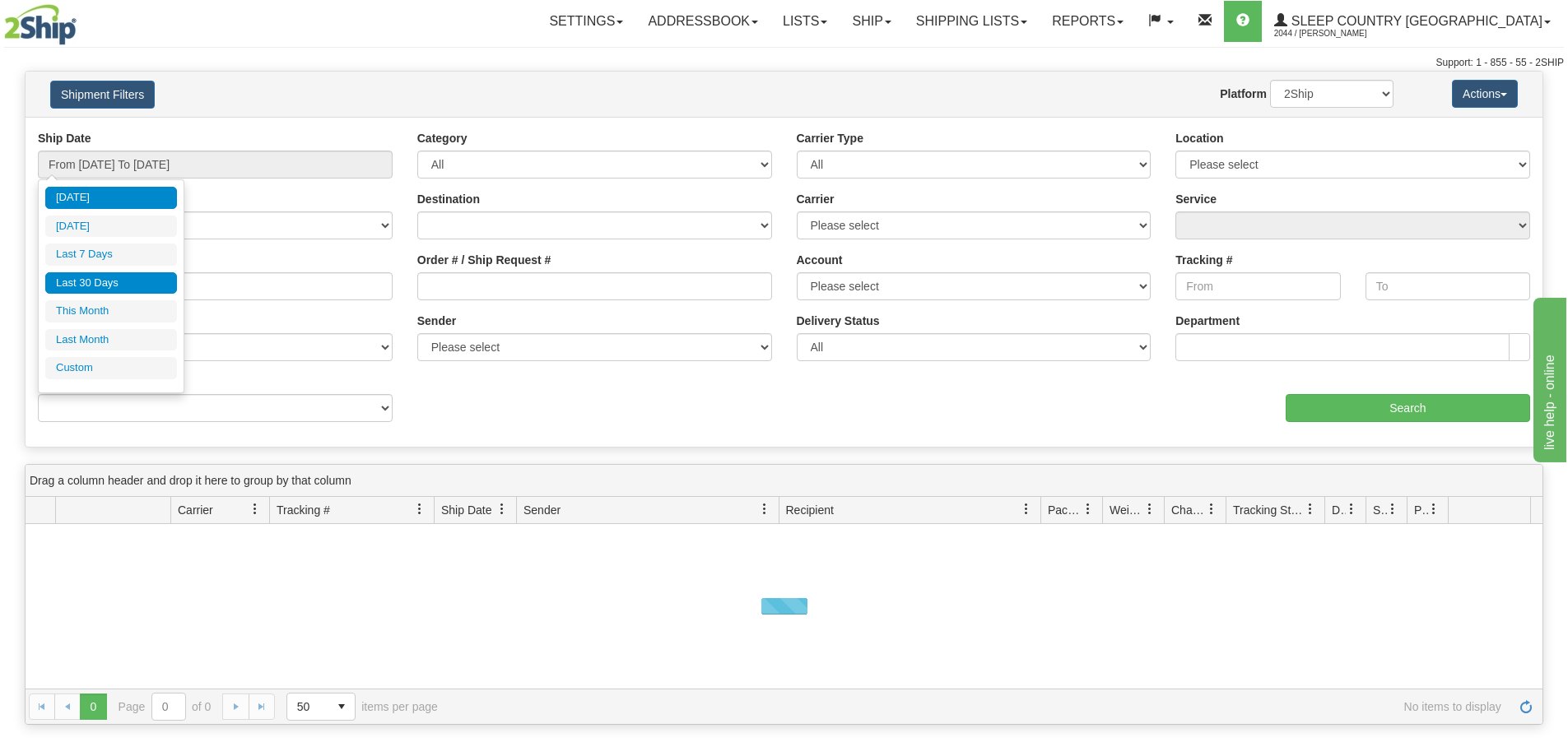
click at [77, 284] on li "Last 30 Days" at bounding box center [111, 283] width 132 height 22
type input "From [DATE] To [DATE]"
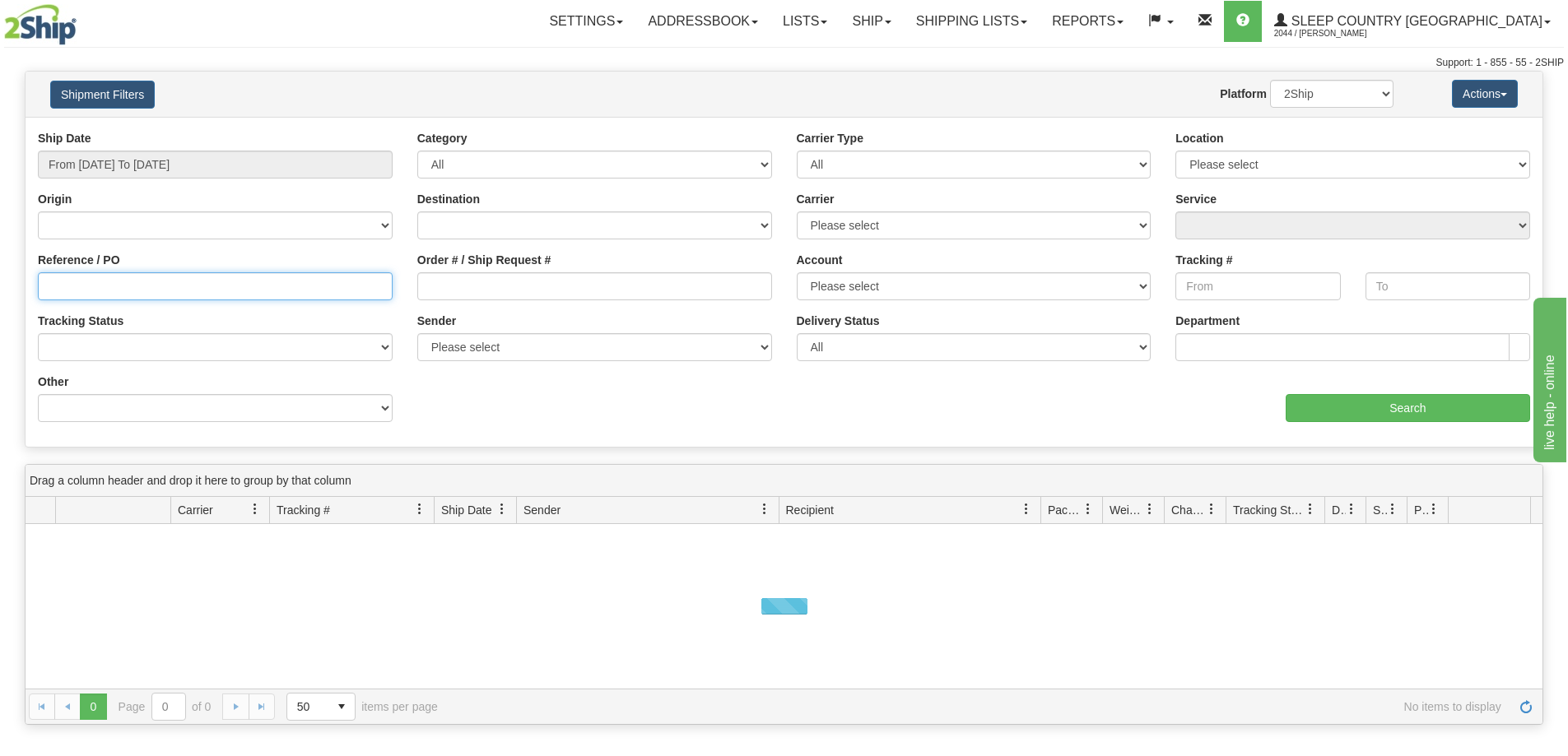
click at [71, 286] on input "Reference / PO" at bounding box center [215, 286] width 355 height 28
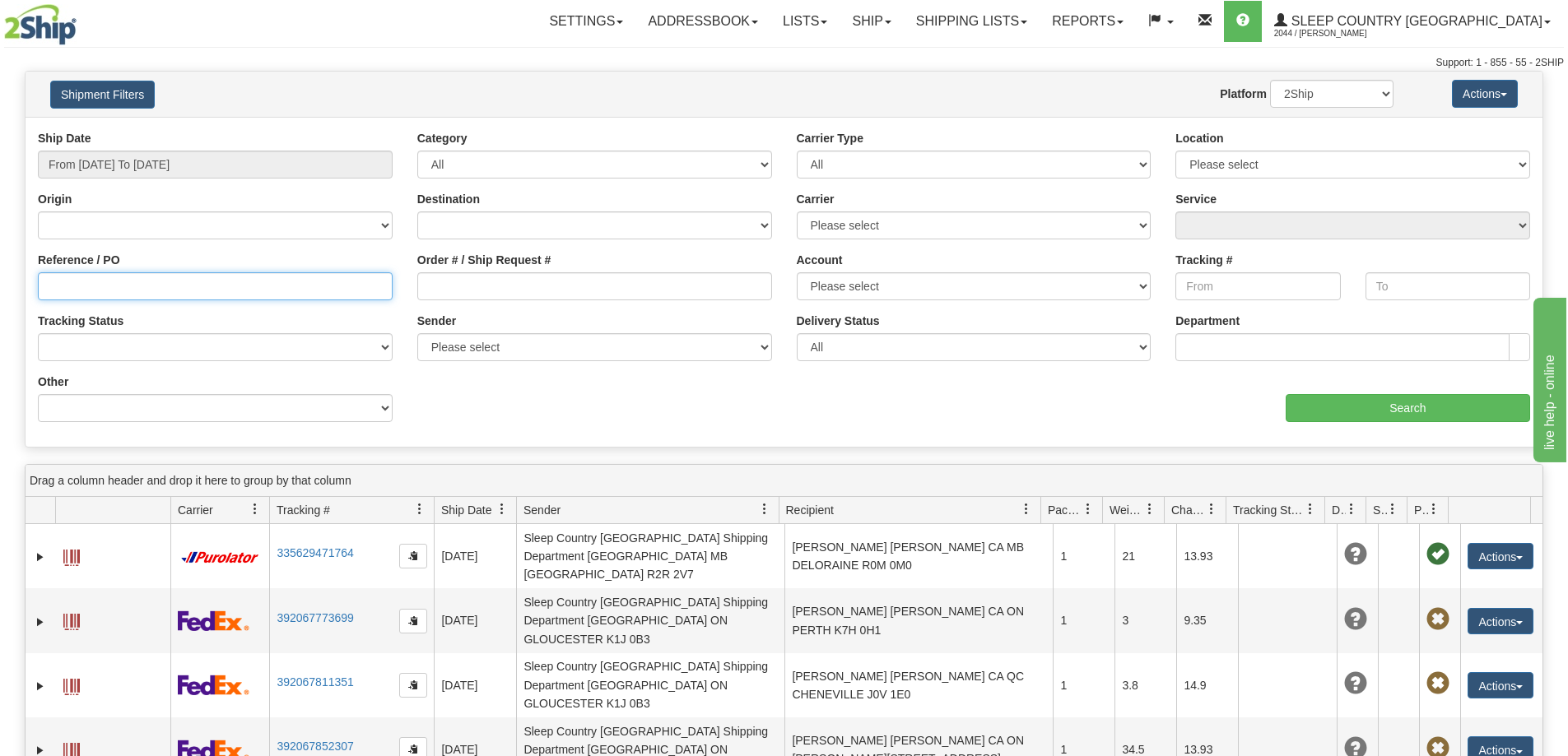
paste input "9000H989163"
type input "9000H989163"
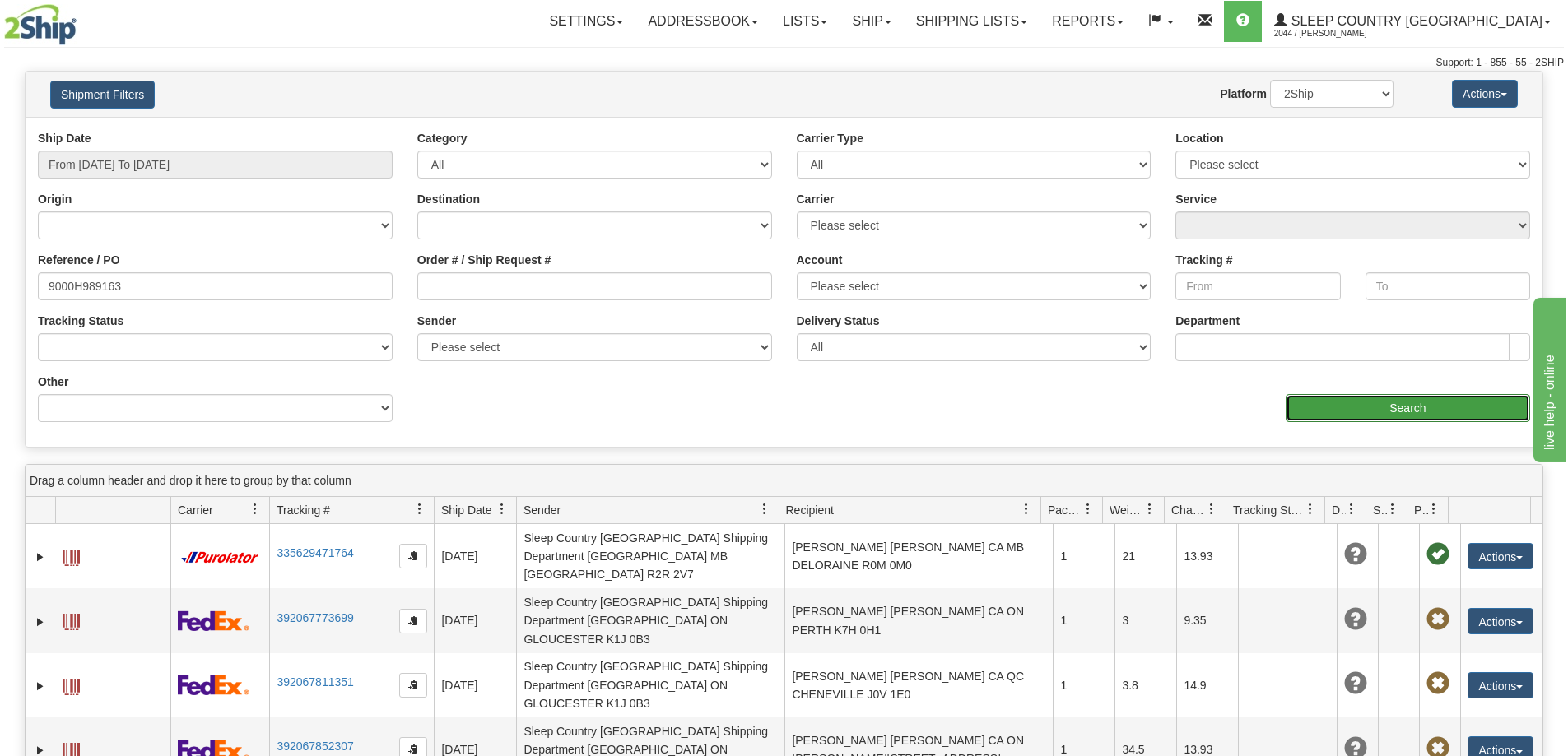
click at [1383, 409] on input "Search" at bounding box center [1408, 409] width 244 height 28
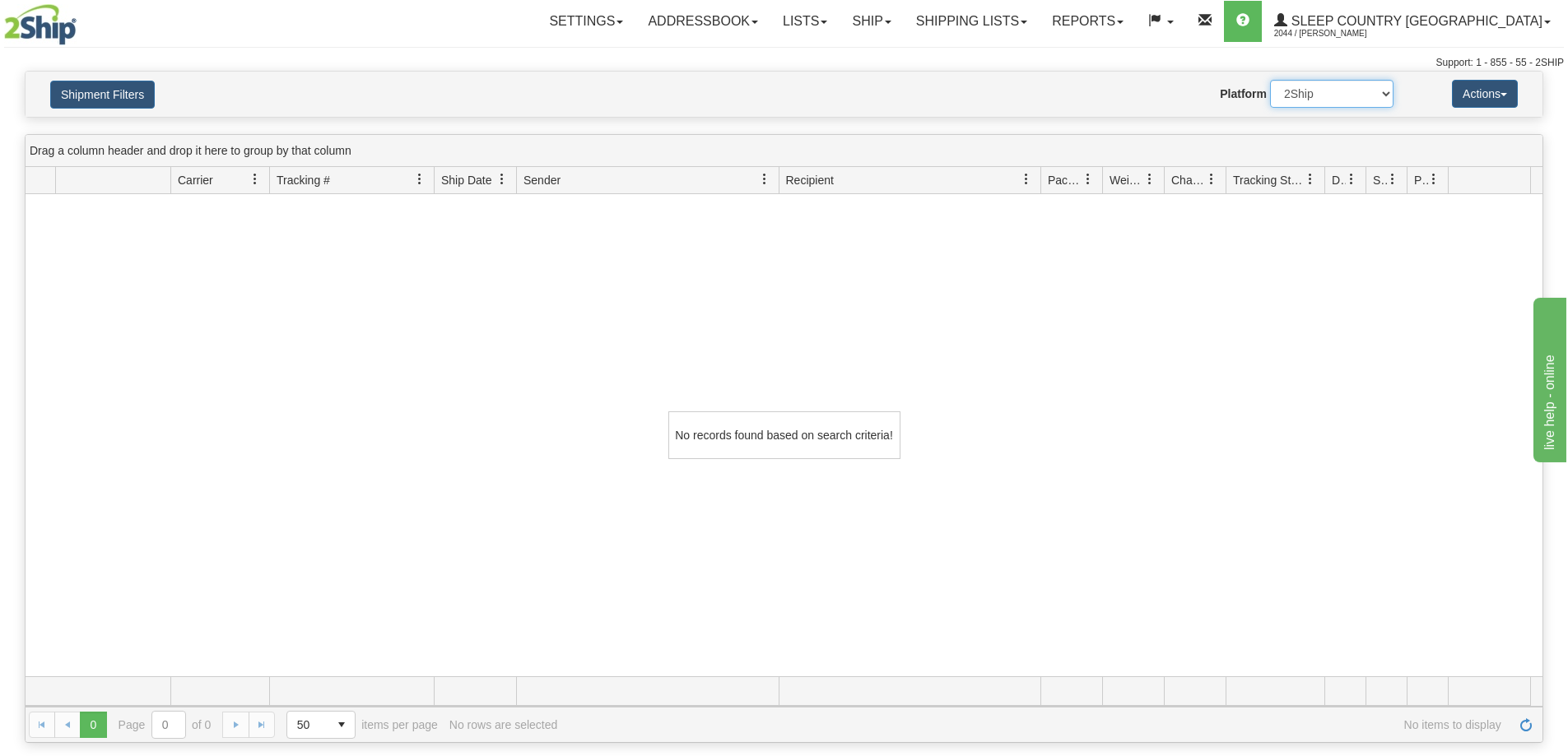
drag, startPoint x: 1325, startPoint y: 97, endPoint x: 1325, endPoint y: 107, distance: 10.0
click at [1325, 97] on select "2Ship Imported" at bounding box center [1332, 94] width 124 height 28
select select "1"
click at [1270, 80] on select "2Ship Imported" at bounding box center [1332, 94] width 124 height 28
